Goal: Task Accomplishment & Management: Complete application form

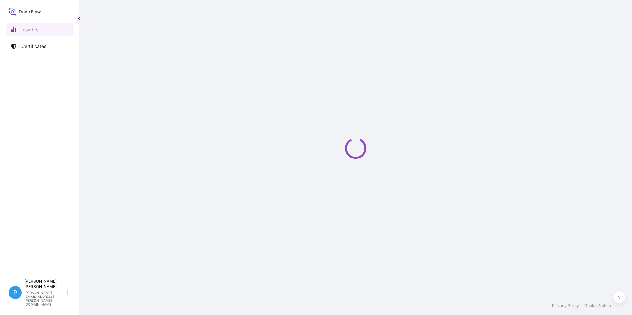
select select "2025"
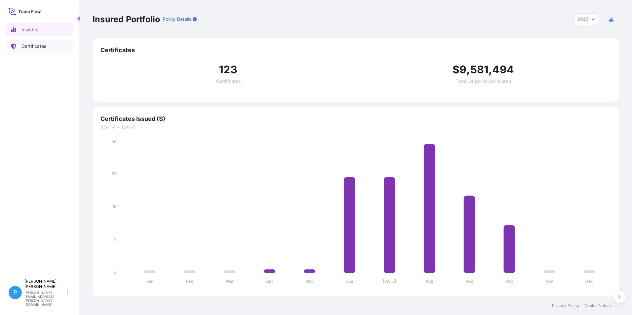
click at [28, 50] on link "Certificates" at bounding box center [40, 46] width 68 height 13
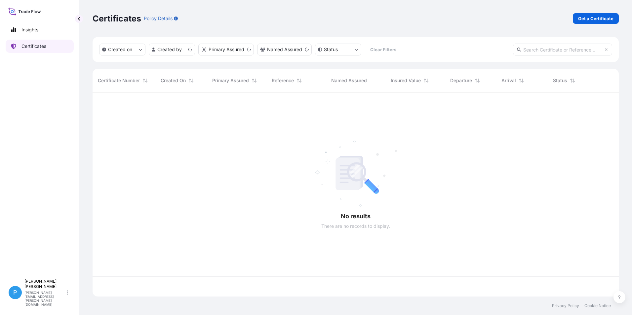
scroll to position [203, 521]
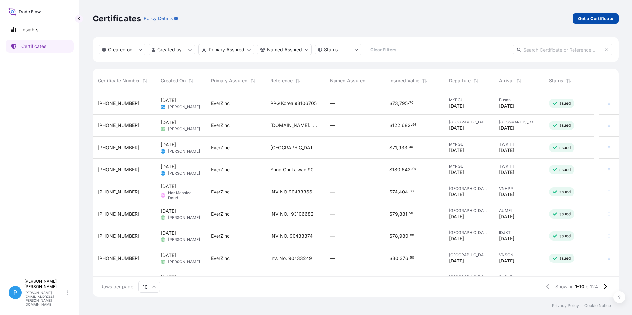
click at [595, 16] on p "Get a Certificate" at bounding box center [595, 18] width 35 height 7
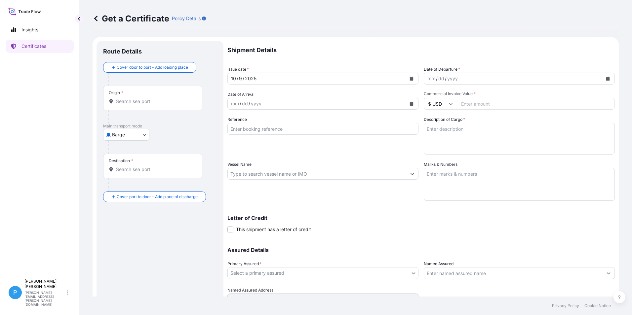
click at [130, 140] on body "Insights Certificates P Perline Wong perline.wong@everzinc.com Get a Certificat…" at bounding box center [316, 157] width 632 height 315
click at [120, 204] on div "Ocean Vessel" at bounding box center [131, 200] width 50 height 12
select select "Ocean Vessel"
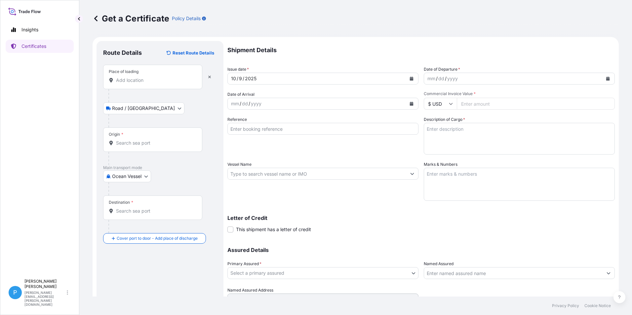
click at [124, 80] on input "Place of loading" at bounding box center [155, 80] width 78 height 7
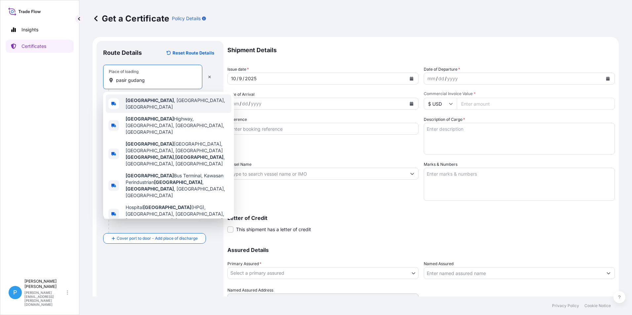
click at [154, 101] on b "Pasir Gudang" at bounding box center [150, 101] width 48 height 6
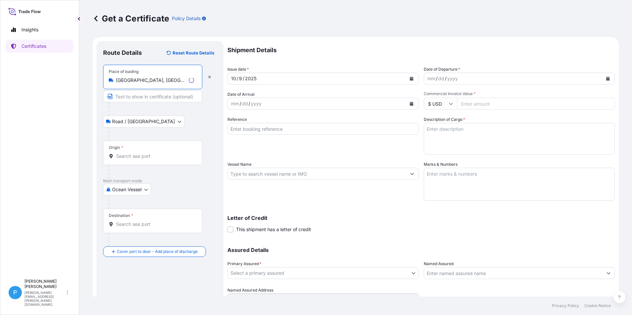
type input "Pasir Gudang, Johor, Malaysia"
click at [128, 156] on input "Origin *" at bounding box center [155, 156] width 78 height 7
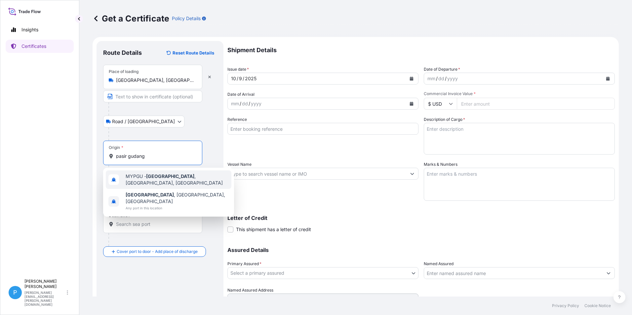
click at [179, 181] on span "MYPGU - Pasir Gudang , Johor, Malaysia" at bounding box center [177, 179] width 103 height 13
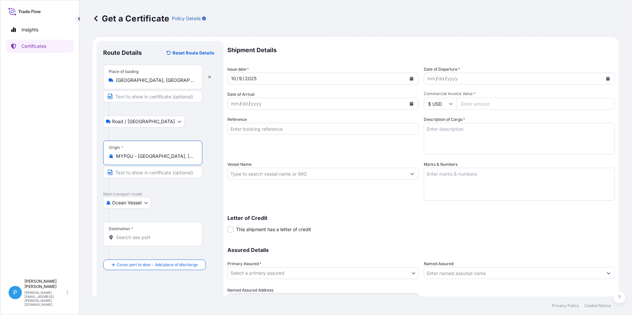
type input "MYPGU - Pasir Gudang, Johor, Malaysia"
click at [125, 234] on div "Destination *" at bounding box center [152, 234] width 99 height 24
click at [125, 234] on input "Destination *" at bounding box center [155, 237] width 78 height 7
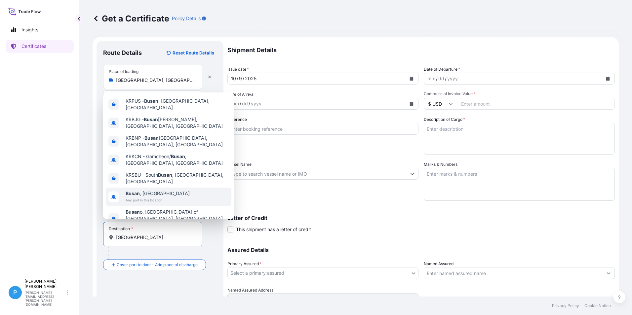
click at [148, 190] on span "Busan , South Korea" at bounding box center [158, 193] width 64 height 7
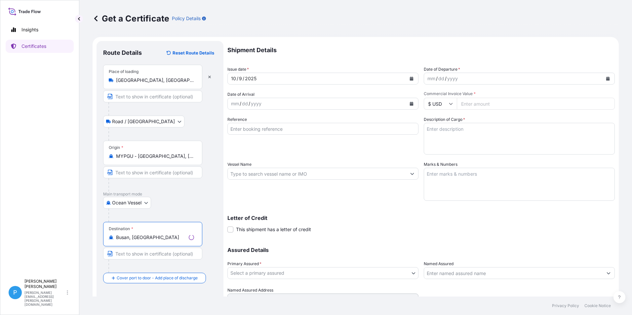
scroll to position [31, 0]
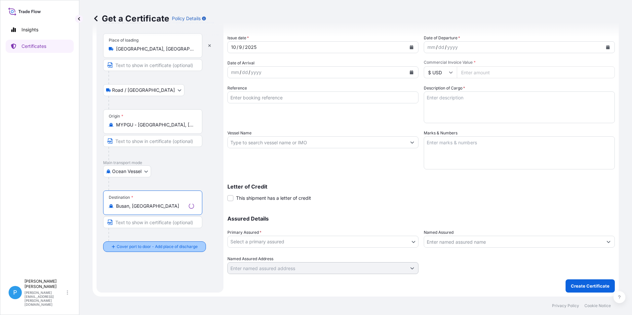
type input "Busan, South Korea"
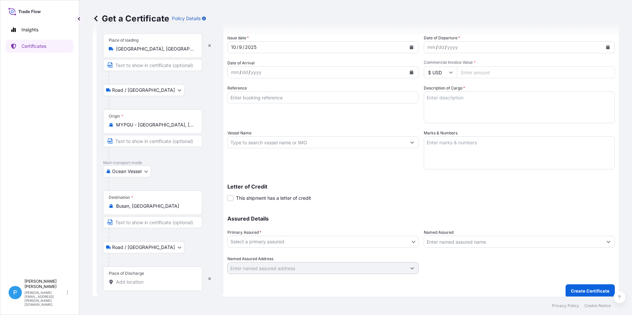
click at [123, 282] on input "Place of Discharge" at bounding box center [155, 282] width 78 height 7
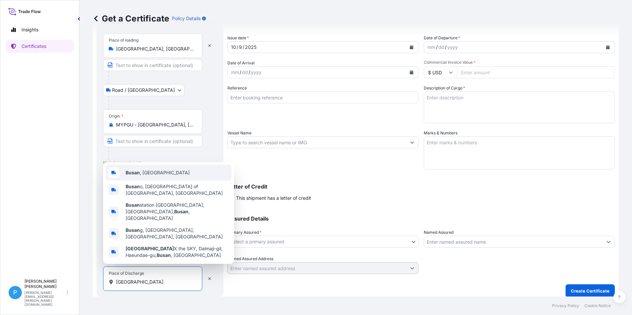
click at [149, 178] on div "Busan , South Korea" at bounding box center [169, 173] width 126 height 16
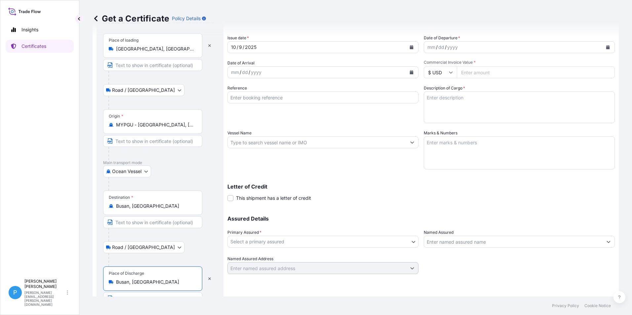
scroll to position [0, 0]
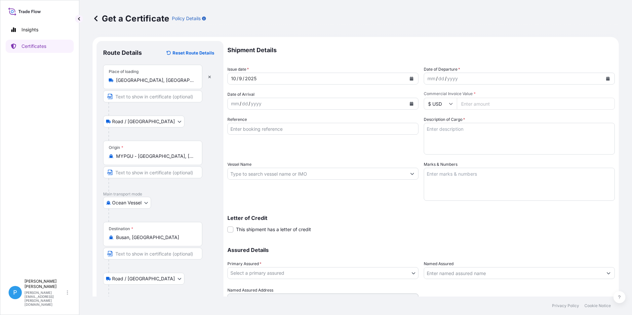
type input "Busan, South Korea"
click at [411, 103] on icon "Calendar" at bounding box center [412, 104] width 4 height 4
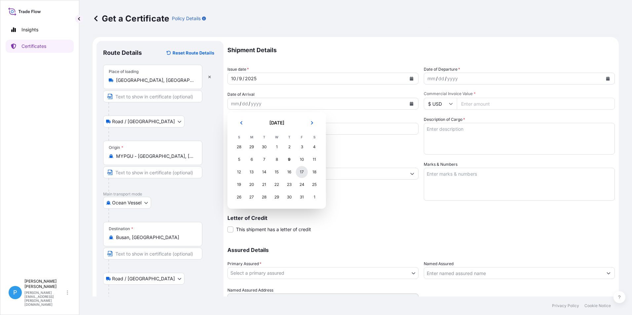
click at [304, 173] on div "17" at bounding box center [302, 172] width 12 height 12
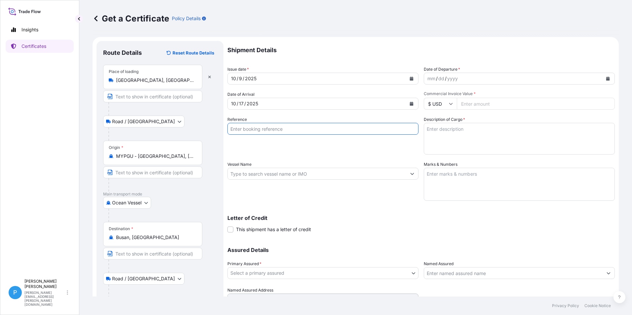
click at [246, 131] on input "Reference" at bounding box center [322, 129] width 191 height 12
type input "PPG Korea 93106704"
click at [267, 174] on input "Vessel Name" at bounding box center [317, 174] width 179 height 12
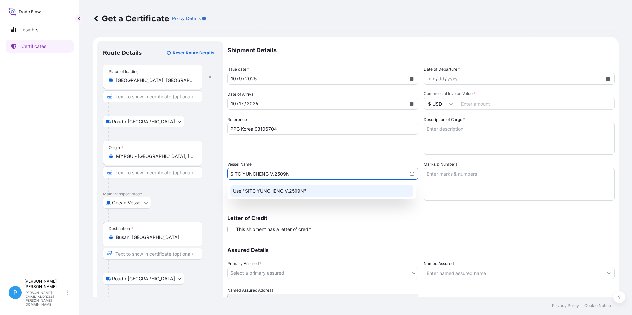
click at [303, 194] on p "Use "SITC YUNCHENG V.2509N"" at bounding box center [269, 191] width 73 height 7
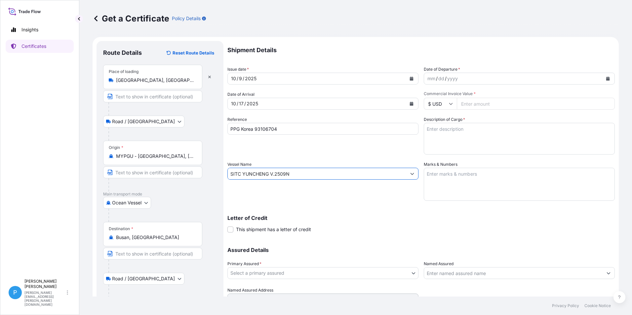
type input "SITC YUNCHENG V.2509N"
click at [603, 81] on button "Calendar" at bounding box center [608, 78] width 11 height 11
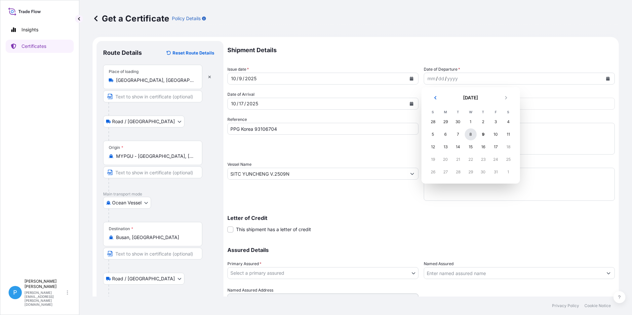
click at [472, 136] on div "8" at bounding box center [471, 135] width 12 height 12
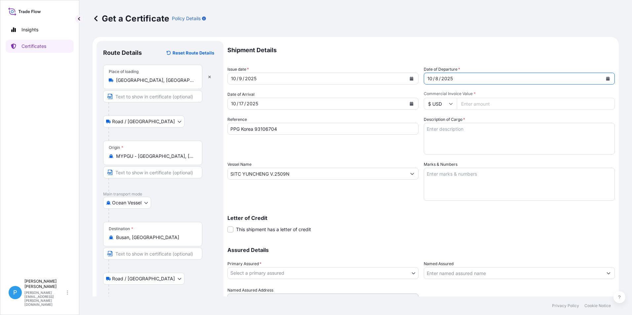
click at [467, 104] on input "Commercial Invoice Value *" at bounding box center [536, 104] width 158 height 12
type input "67087.00"
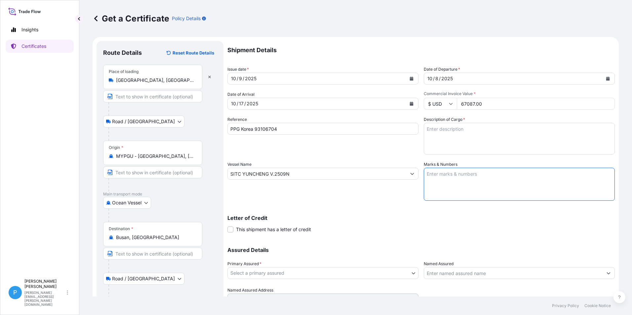
click at [445, 174] on textarea "Marks & Numbers" at bounding box center [519, 184] width 191 height 33
paste textarea "PO/NO .: PPGK20250901 / 4800003440 BUSAN"
type textarea "PO/NO .: PPGK20250901 / 4800003440 BUSAN"
click at [434, 128] on textarea "Description of Cargo *" at bounding box center [519, 139] width 191 height 32
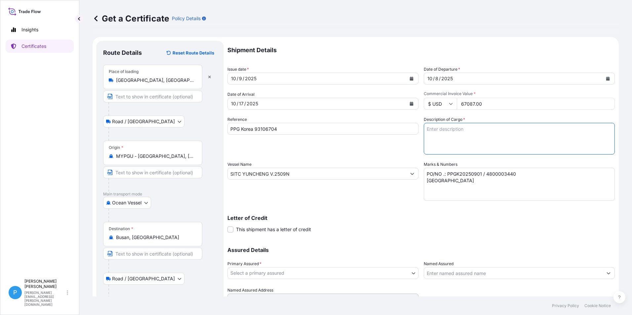
paste textarea "ZINC DUST SUPERFINE EP 40 BAGS X 500 KG 10 PALLETS GROSS WEIGHT :20,380.00 KGS …"
type textarea "ZINC DUST SUPERFINE EP 40 BAGS X 500 KG 10 PALLETS GROSS WEIGHT :20,380.00 KGS …"
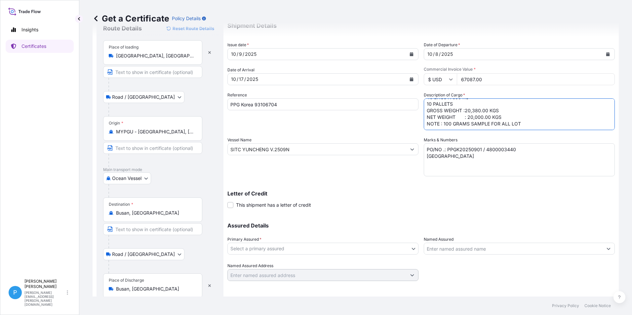
scroll to position [50, 0]
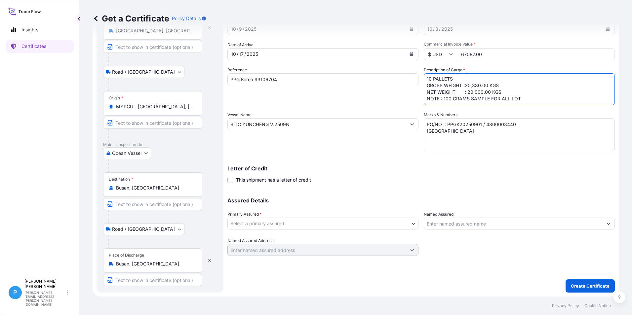
click at [293, 223] on body "Insights Certificates P Perline Wong perline.wong@everzinc.com Get a Certificat…" at bounding box center [316, 157] width 632 height 315
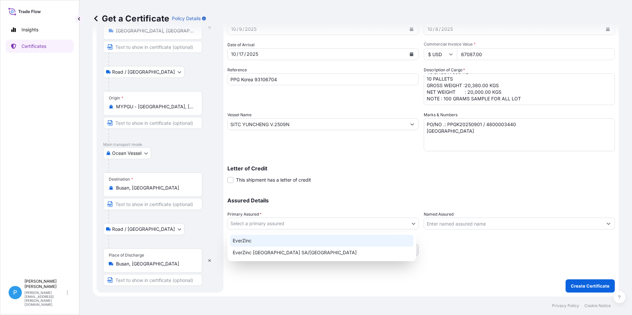
click at [253, 243] on div "EverZinc" at bounding box center [321, 241] width 183 height 12
select select "31493"
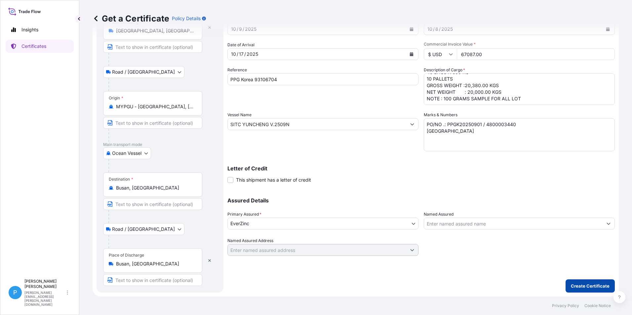
click at [581, 284] on p "Create Certificate" at bounding box center [590, 286] width 39 height 7
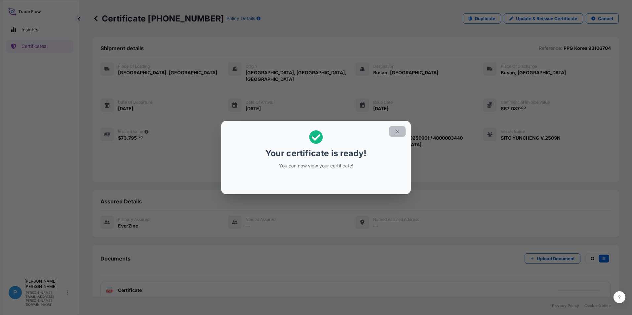
click at [393, 130] on button "button" at bounding box center [397, 131] width 17 height 11
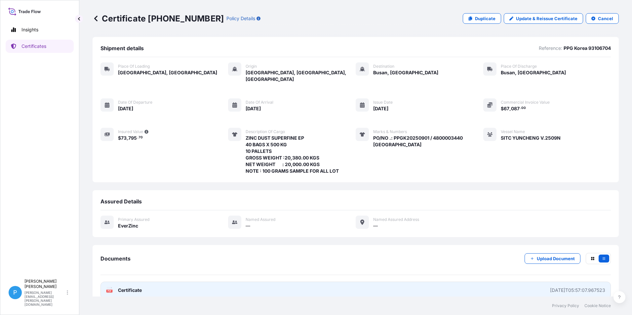
click at [112, 287] on icon at bounding box center [110, 290] width 6 height 7
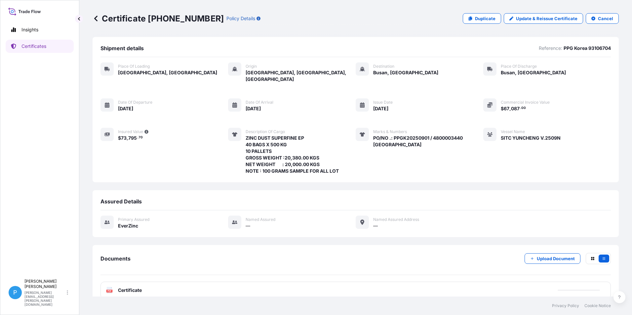
click at [97, 18] on icon at bounding box center [96, 18] width 7 height 7
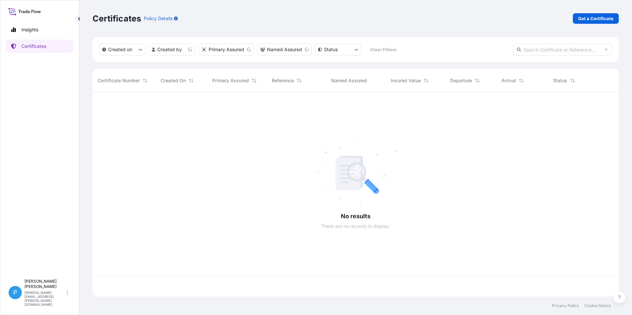
scroll to position [203, 521]
